Goal: Task Accomplishment & Management: Complete application form

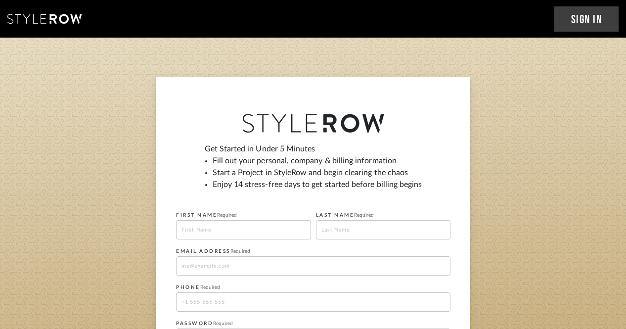
click at [569, 103] on sign-up "Get Started in Under 5 Minutes Fill out your personal, company & billing inform…" at bounding box center [313, 259] width 626 height 364
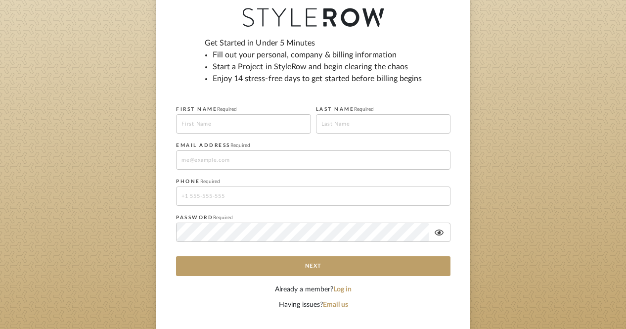
scroll to position [107, 0]
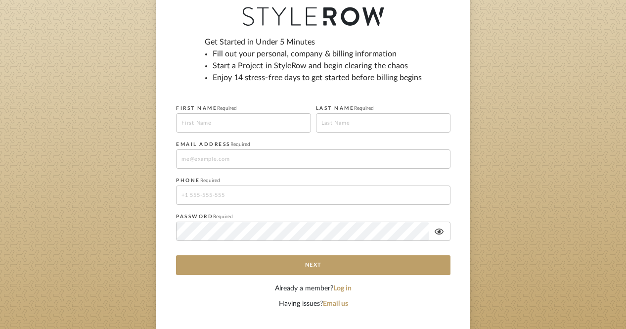
click at [220, 119] on input at bounding box center [243, 122] width 135 height 19
type input "[PERSON_NAME]"
type input "[EMAIL_ADDRESS][DOMAIN_NAME]"
type input "19159291699"
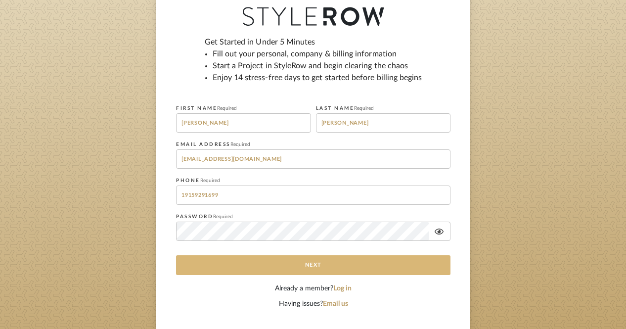
click at [323, 266] on button "Next" at bounding box center [313, 265] width 275 height 20
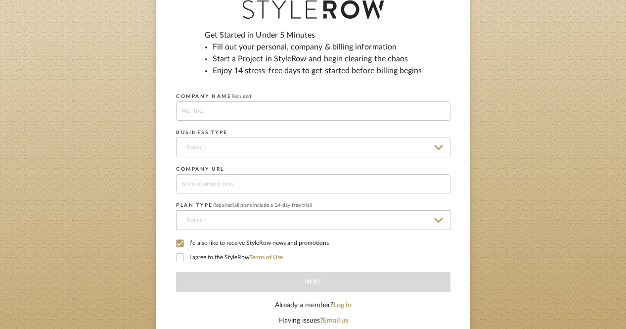
scroll to position [114, 0]
click at [236, 110] on input at bounding box center [313, 110] width 275 height 19
click at [206, 111] on input at bounding box center [313, 110] width 275 height 19
click at [228, 47] on li "Fill out your personal, company & billing information" at bounding box center [318, 47] width 210 height 12
click at [226, 113] on input at bounding box center [313, 110] width 275 height 19
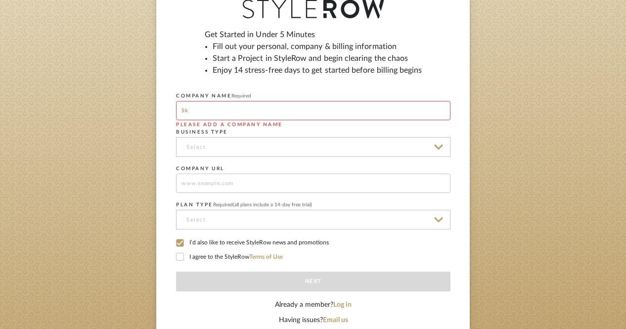
type input "S"
click at [220, 143] on input at bounding box center [313, 147] width 275 height 20
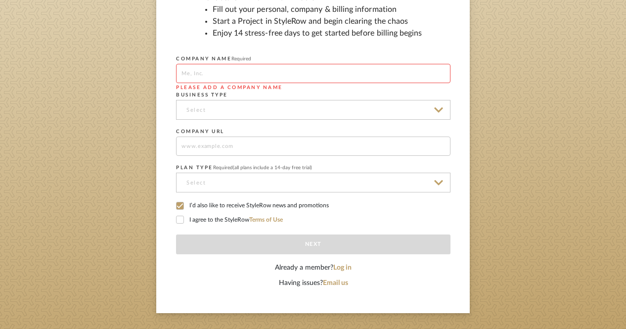
scroll to position [155, 0]
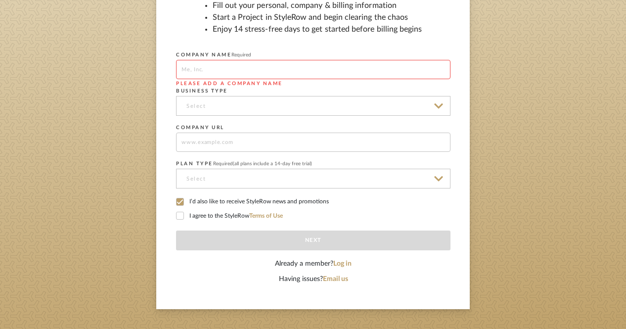
click at [240, 111] on input at bounding box center [313, 106] width 275 height 20
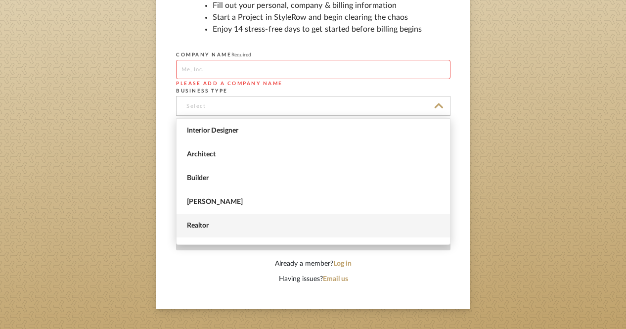
scroll to position [41, 0]
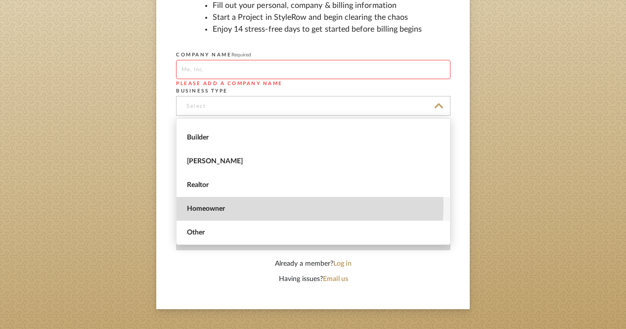
click at [219, 205] on span "Homeowner" at bounding box center [314, 209] width 255 height 8
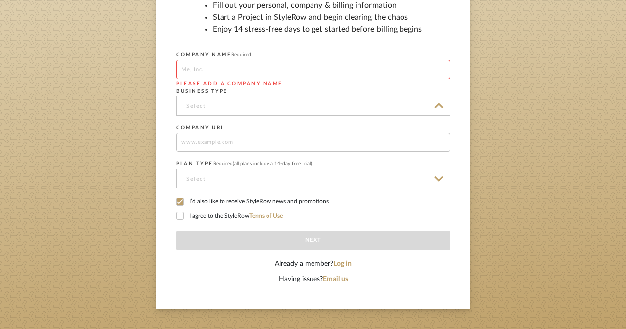
type input "Homeowner"
click at [232, 73] on input at bounding box center [313, 69] width 275 height 19
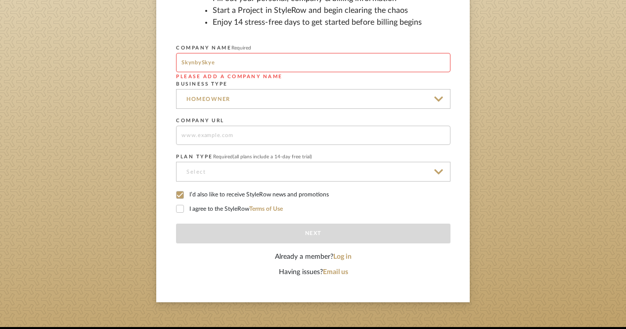
scroll to position [171, 0]
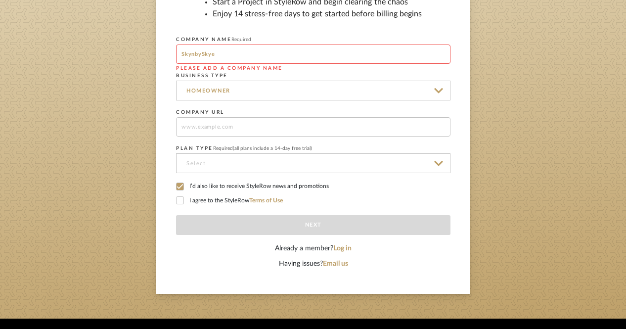
type input "SkynbySkye"
click at [220, 169] on input at bounding box center [313, 163] width 275 height 20
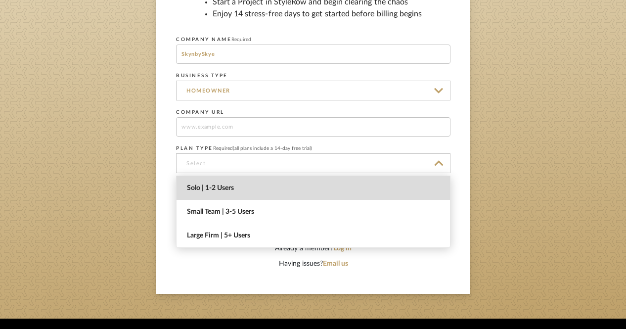
click at [221, 186] on span "Solo | 1-2 Users" at bounding box center [314, 188] width 255 height 8
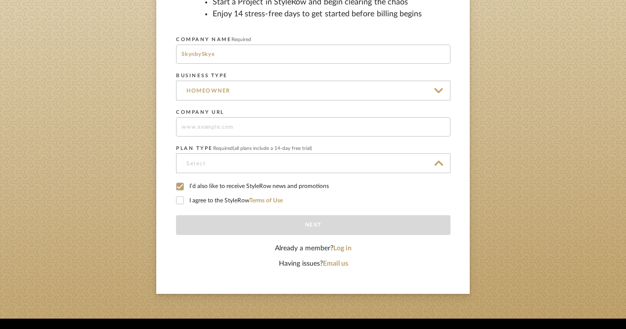
type input "Solo | 1-2 Users"
click at [248, 117] on fieldset "COMPANY URL" at bounding box center [313, 120] width 275 height 31
click at [236, 203] on label "I agree to the StyleRow Terms of Use" at bounding box center [313, 200] width 275 height 9
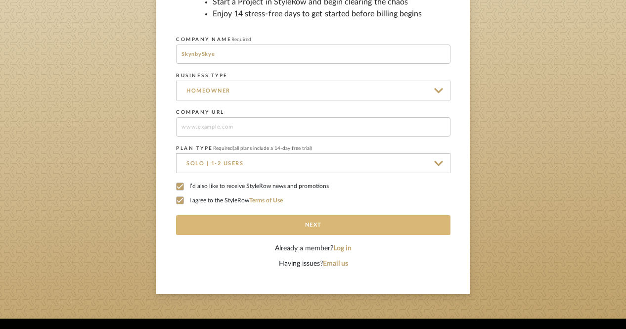
click at [251, 226] on button "Next" at bounding box center [313, 225] width 275 height 20
